Goal: Task Accomplishment & Management: Manage account settings

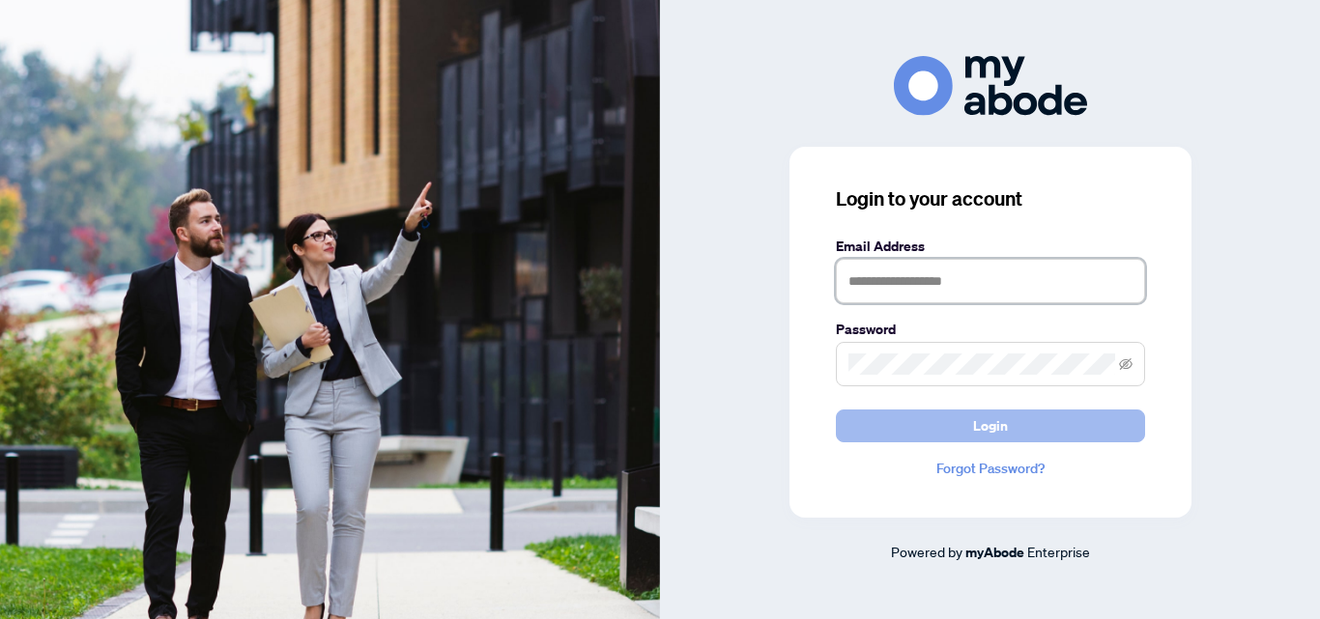
type input "**********"
click at [930, 422] on button "Login" at bounding box center [990, 426] width 309 height 33
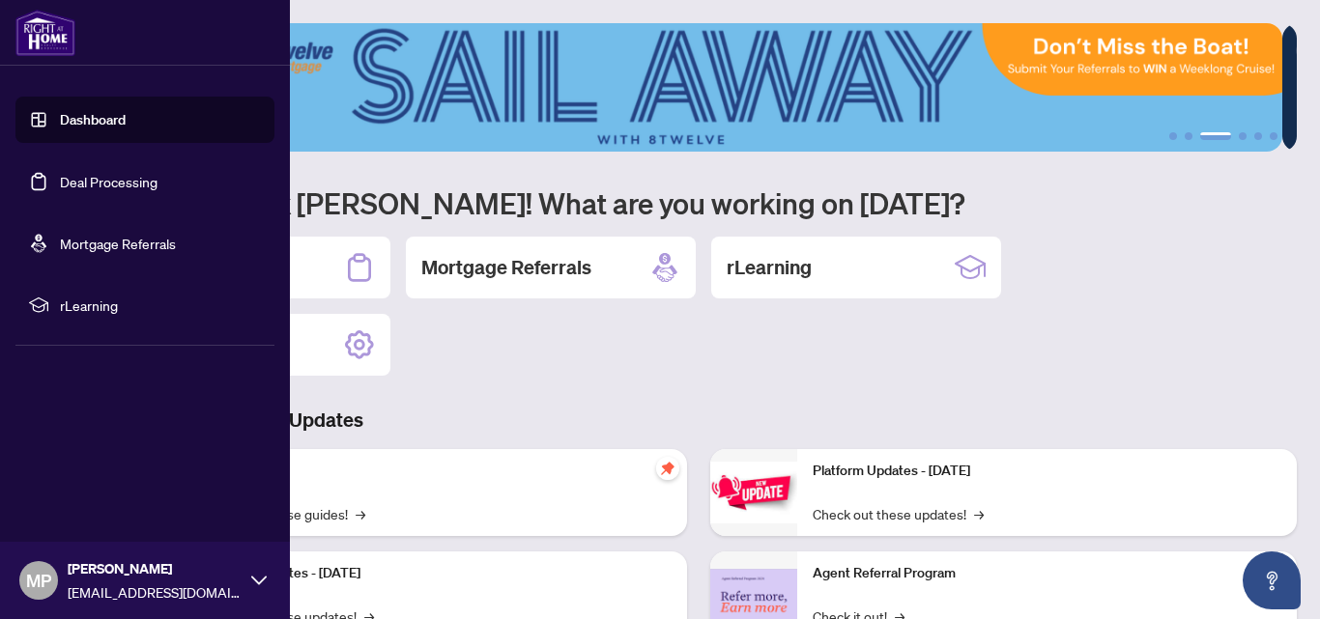
click at [60, 190] on link "Deal Processing" at bounding box center [109, 181] width 98 height 17
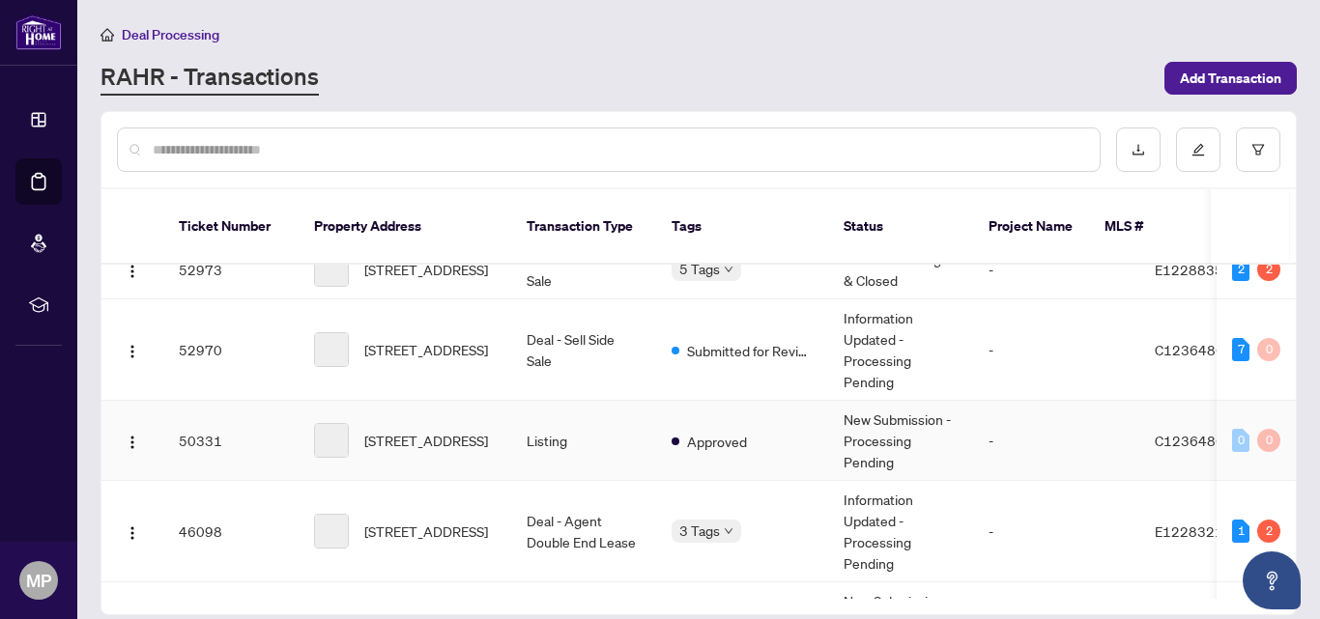
scroll to position [125, 0]
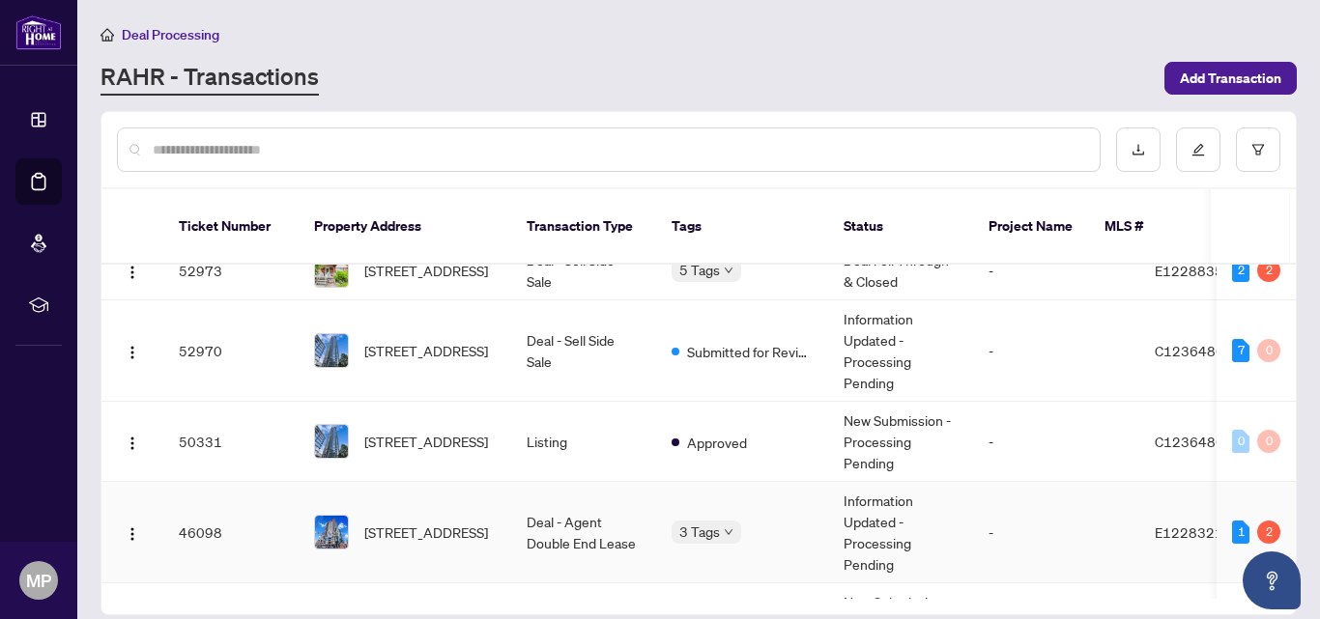
click at [570, 500] on td "Deal - Agent Double End Lease" at bounding box center [583, 532] width 145 height 101
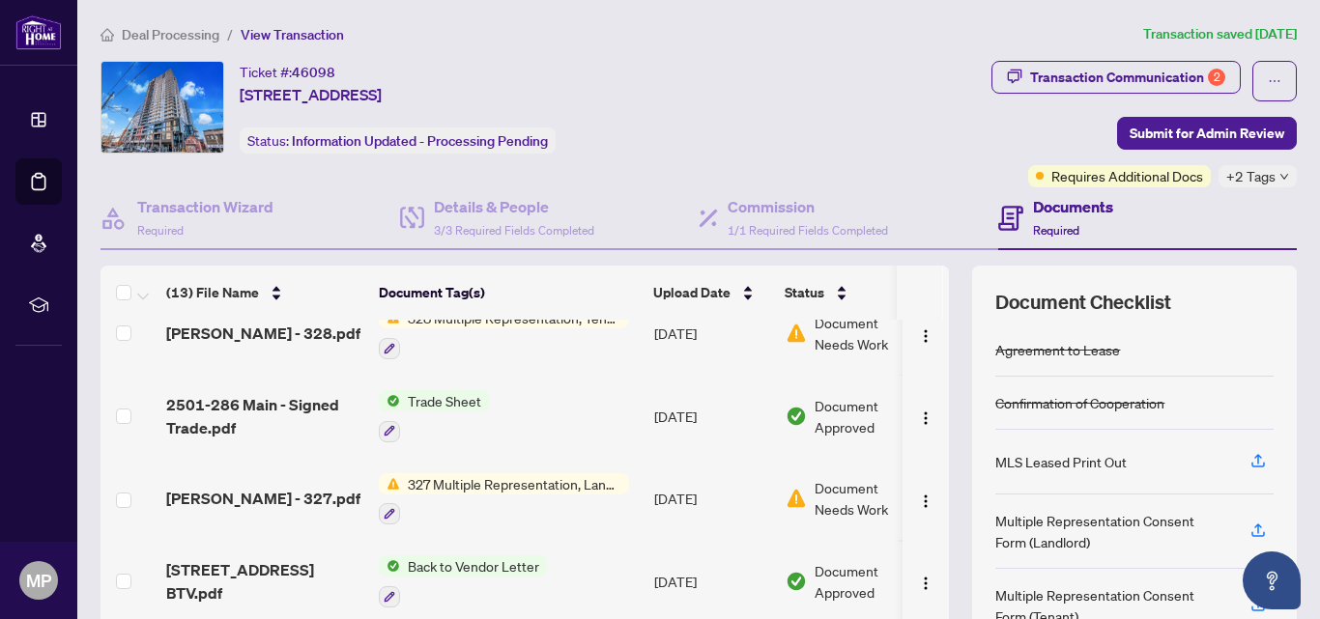
scroll to position [27, 0]
click at [1105, 71] on div "Transaction Communication 2" at bounding box center [1127, 77] width 195 height 31
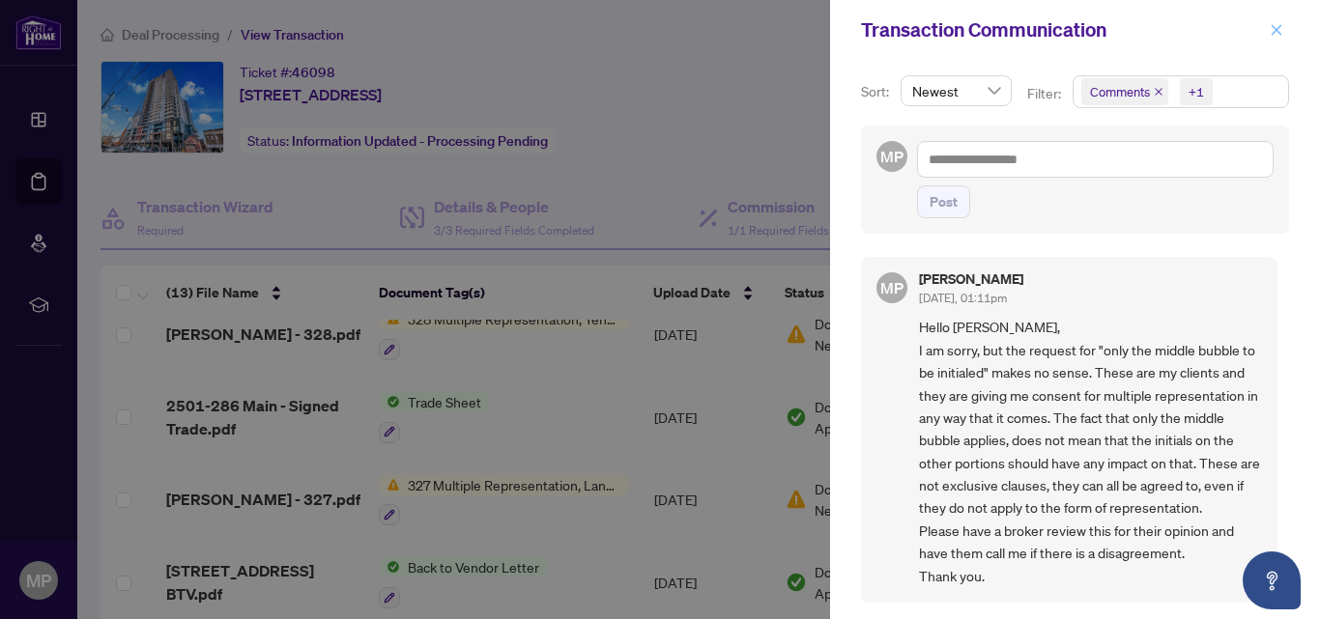
click at [1271, 38] on span "button" at bounding box center [1277, 29] width 14 height 31
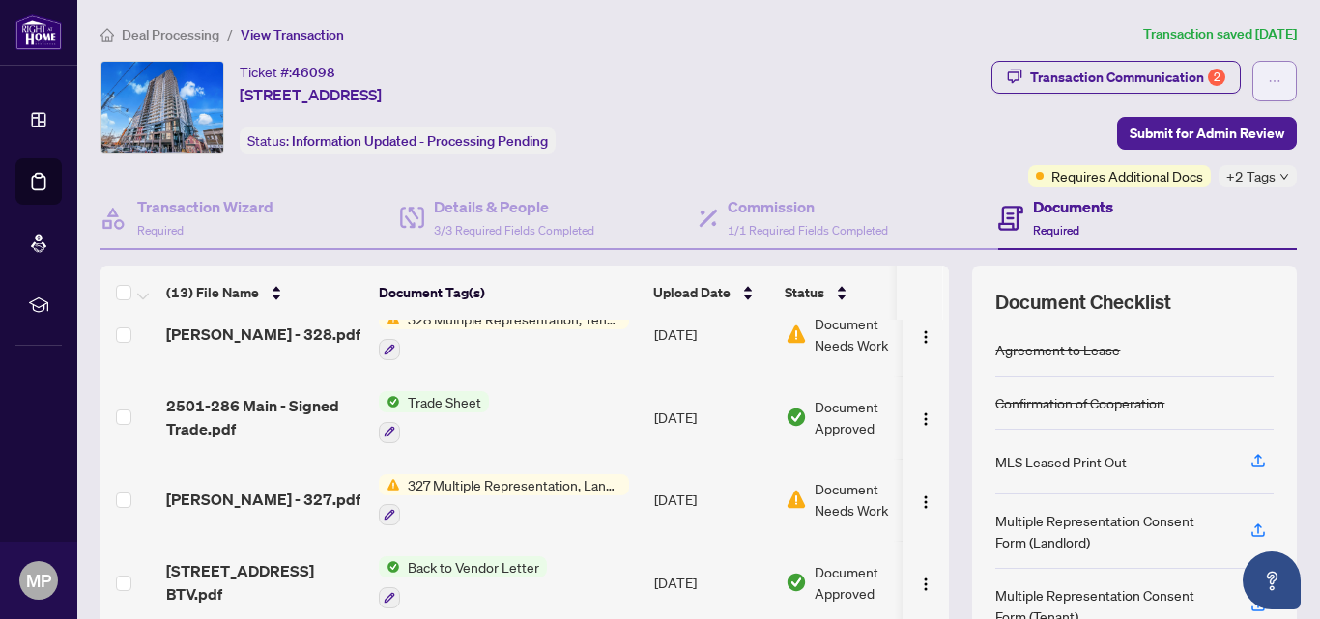
click at [1252, 91] on button "button" at bounding box center [1274, 81] width 44 height 41
click at [844, 128] on div "Transaction Communication 2 Submit for Admin Review Requires Additional Docs +2…" at bounding box center [1038, 124] width 520 height 127
